Goal: Information Seeking & Learning: Find specific fact

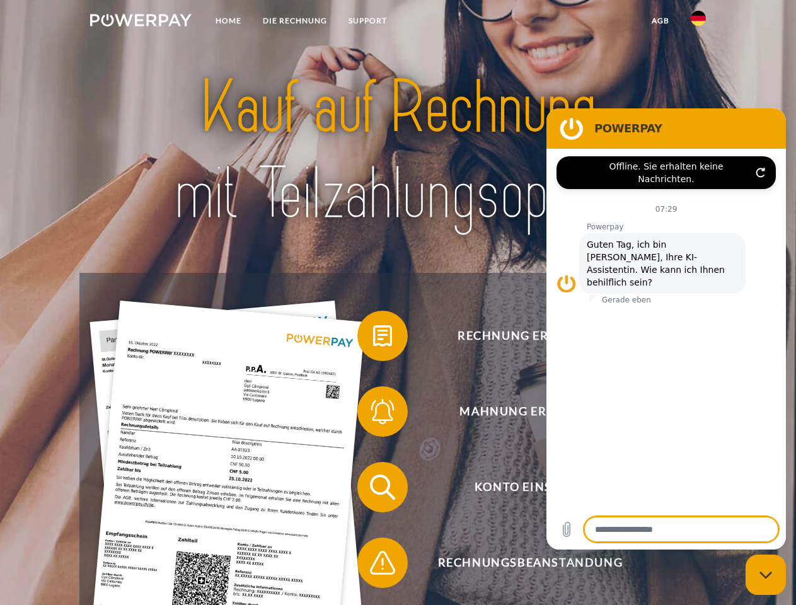
click at [141, 22] on img at bounding box center [140, 20] width 101 height 13
click at [698, 22] on img at bounding box center [698, 18] width 15 height 15
click at [660, 21] on link "agb" at bounding box center [660, 20] width 39 height 23
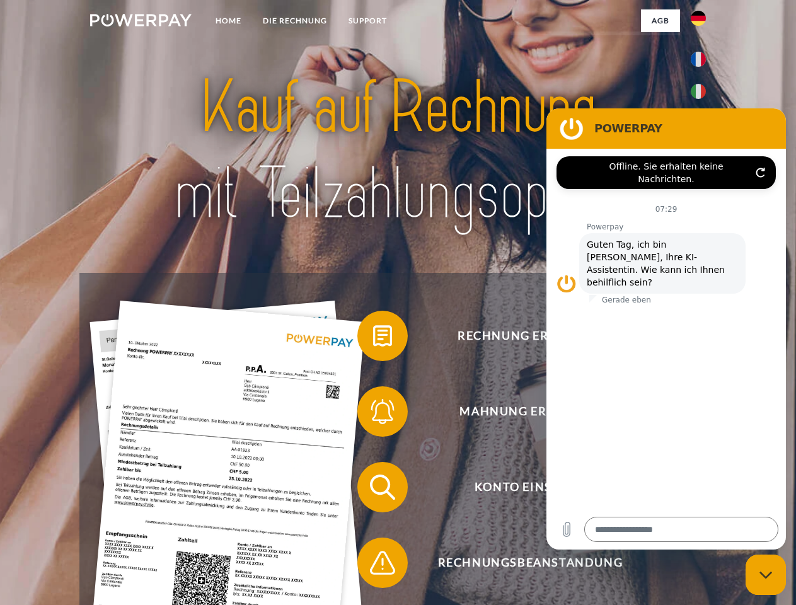
click at [373, 338] on span at bounding box center [363, 335] width 63 height 63
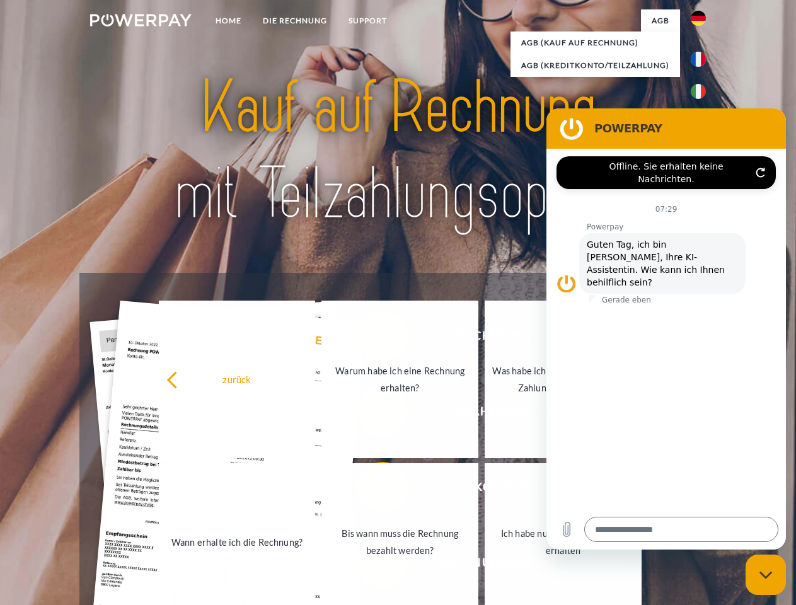
click at [373, 414] on div "Rechnung erhalten? Mahnung erhalten? Konto einsehen" at bounding box center [397, 525] width 636 height 504
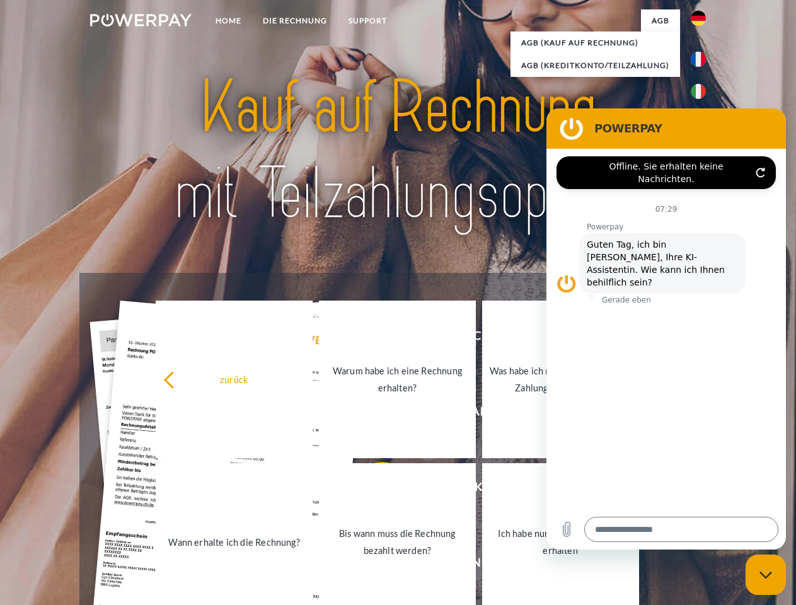
click at [373, 490] on link "Bis wann muss die Rechnung bezahlt werden?" at bounding box center [397, 542] width 157 height 158
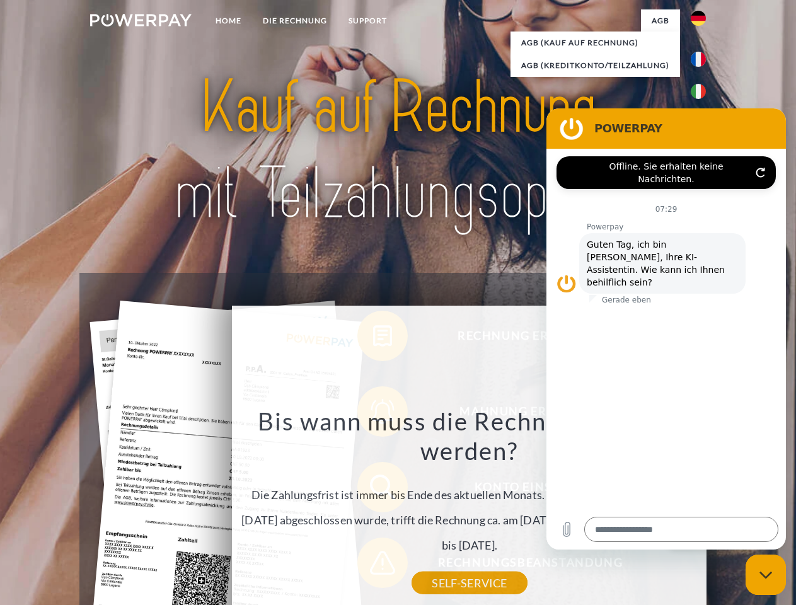
click at [373, 565] on div "Bis wann muss die Rechnung bezahlt werden? Die Zahlungsfrist ist immer bis Ende…" at bounding box center [469, 494] width 460 height 177
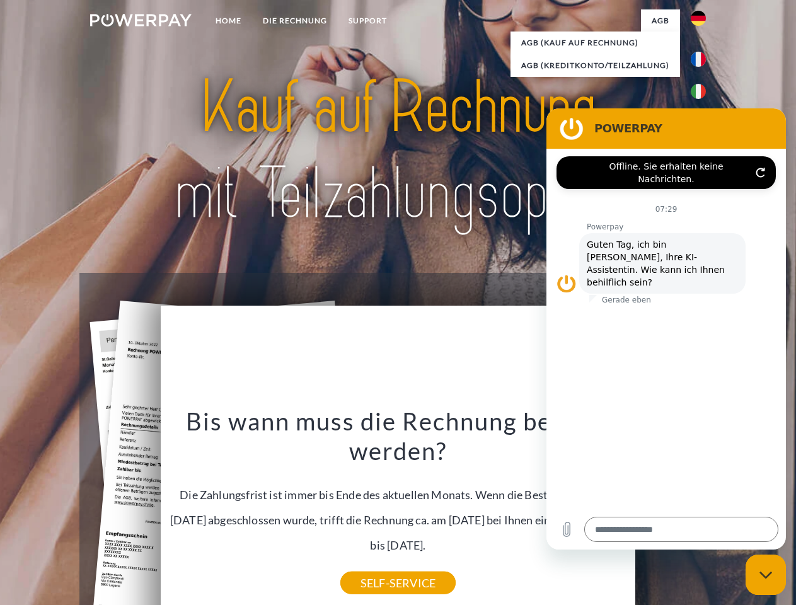
click at [766, 575] on icon "Messaging-Fenster schließen" at bounding box center [765, 575] width 13 height 8
type textarea "*"
